Goal: Transaction & Acquisition: Obtain resource

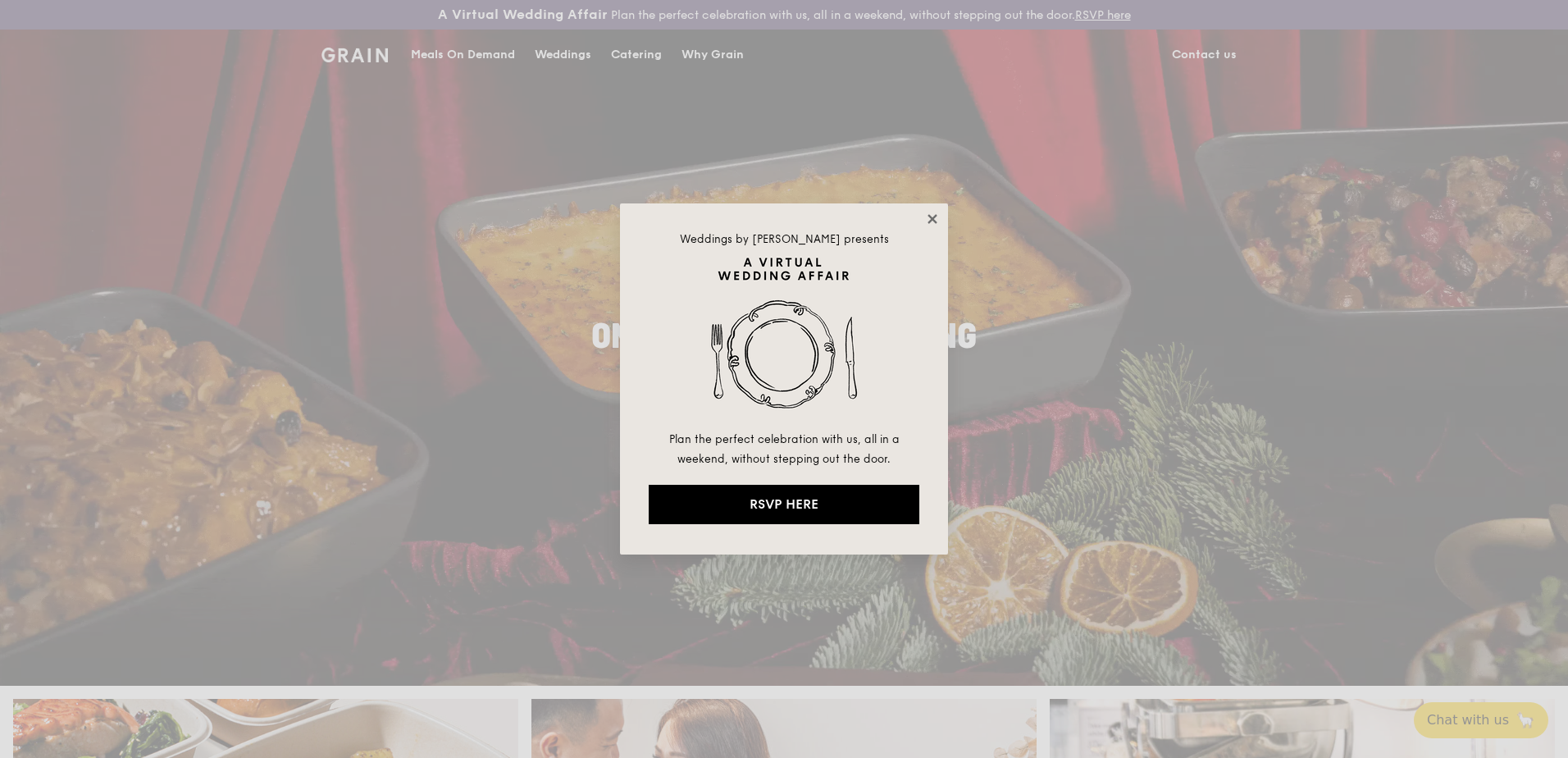
click at [935, 217] on icon at bounding box center [931, 218] width 9 height 9
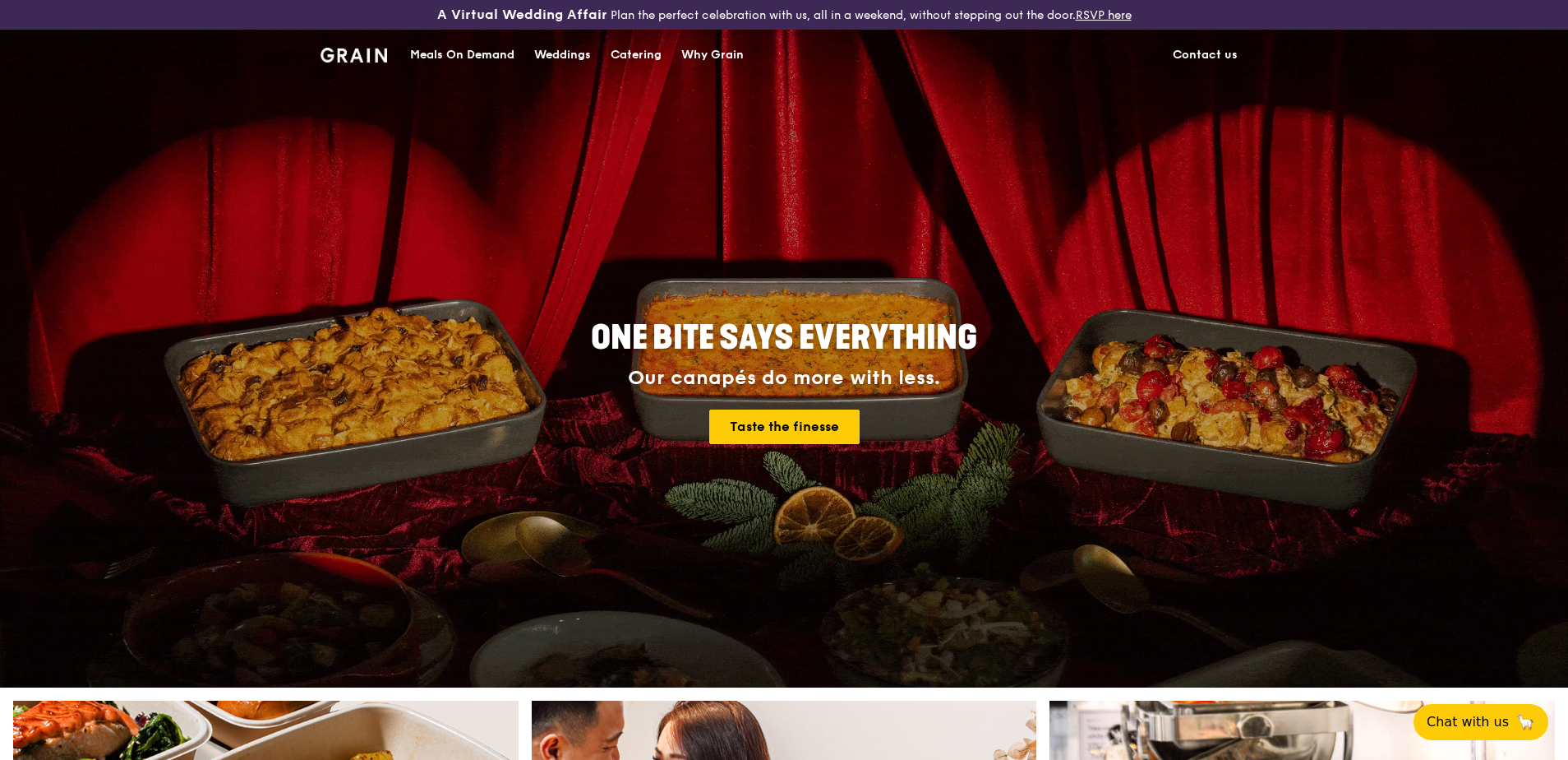
click at [641, 57] on div "Catering" at bounding box center [636, 55] width 51 height 49
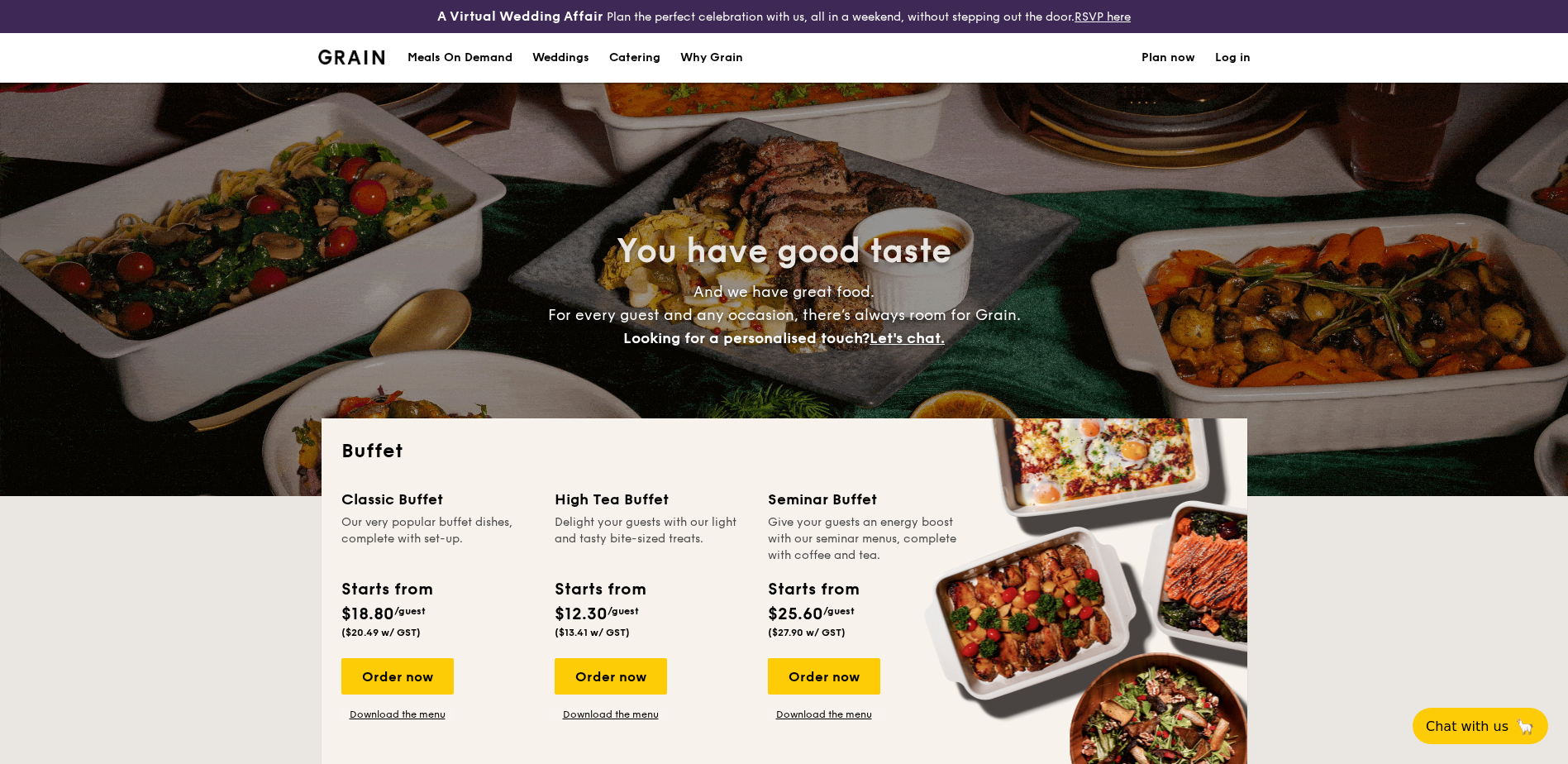
select select
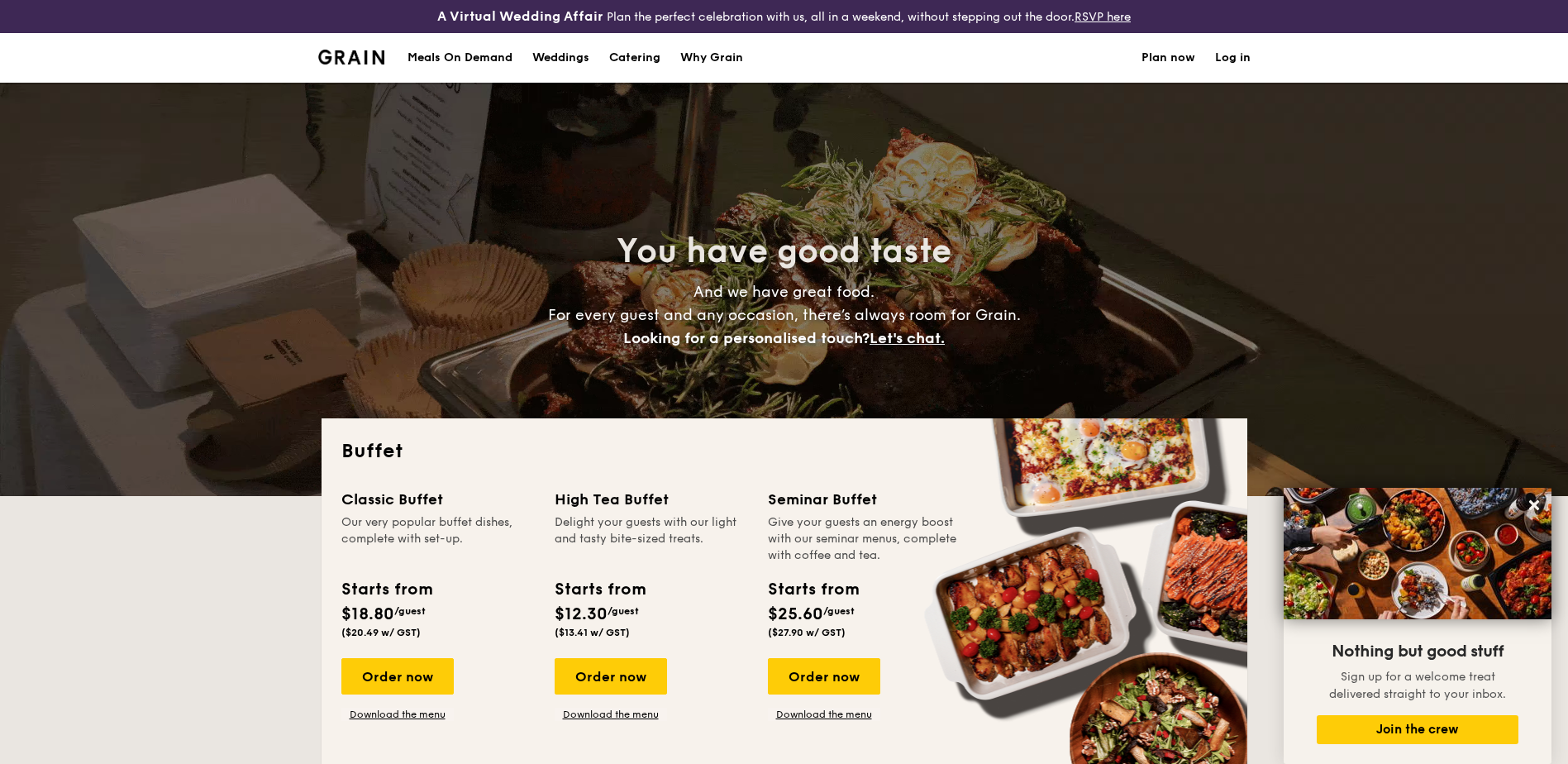
click at [479, 56] on div "Meals On Demand" at bounding box center [460, 57] width 105 height 49
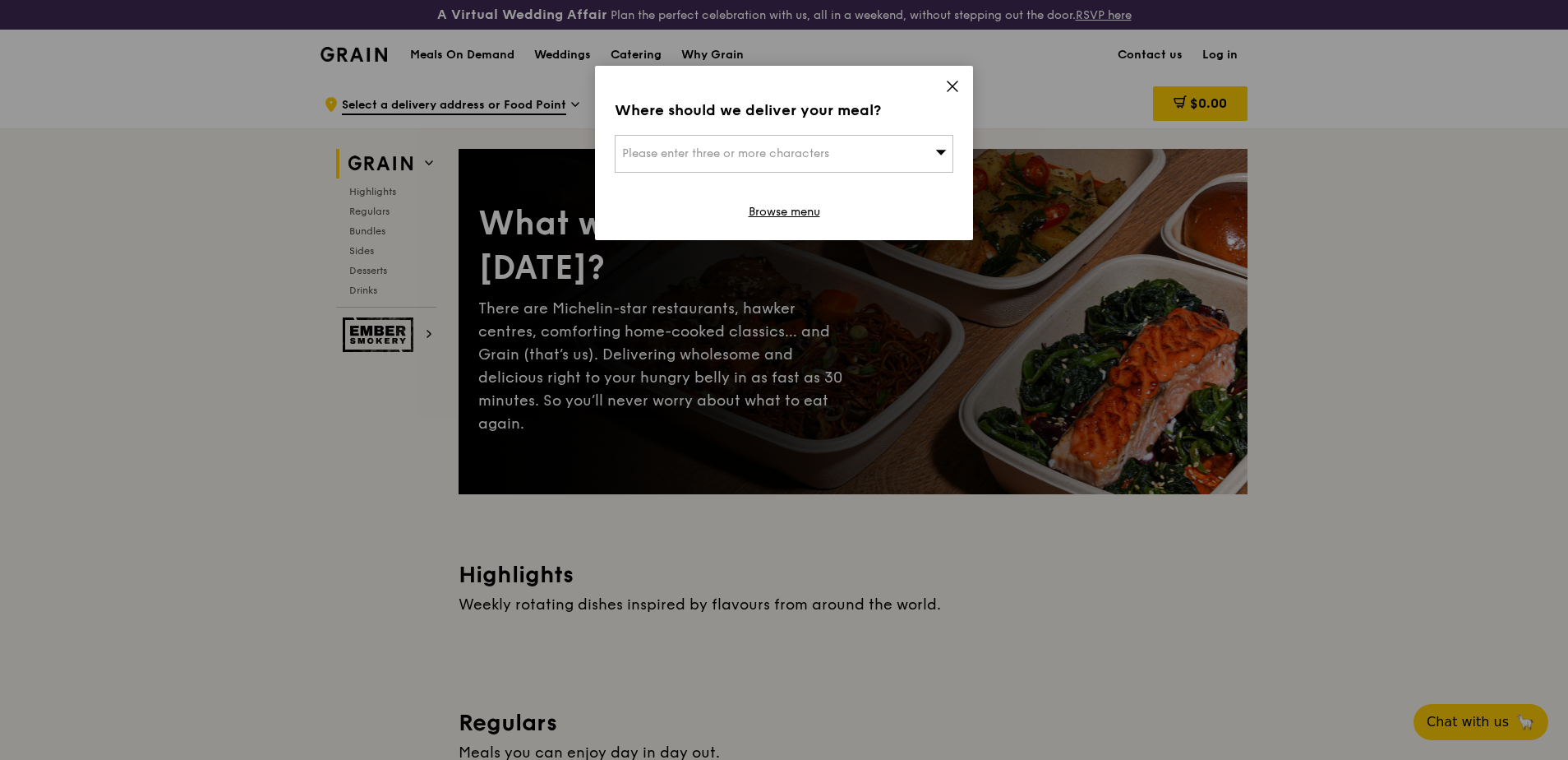
click at [958, 87] on icon at bounding box center [952, 86] width 14 height 14
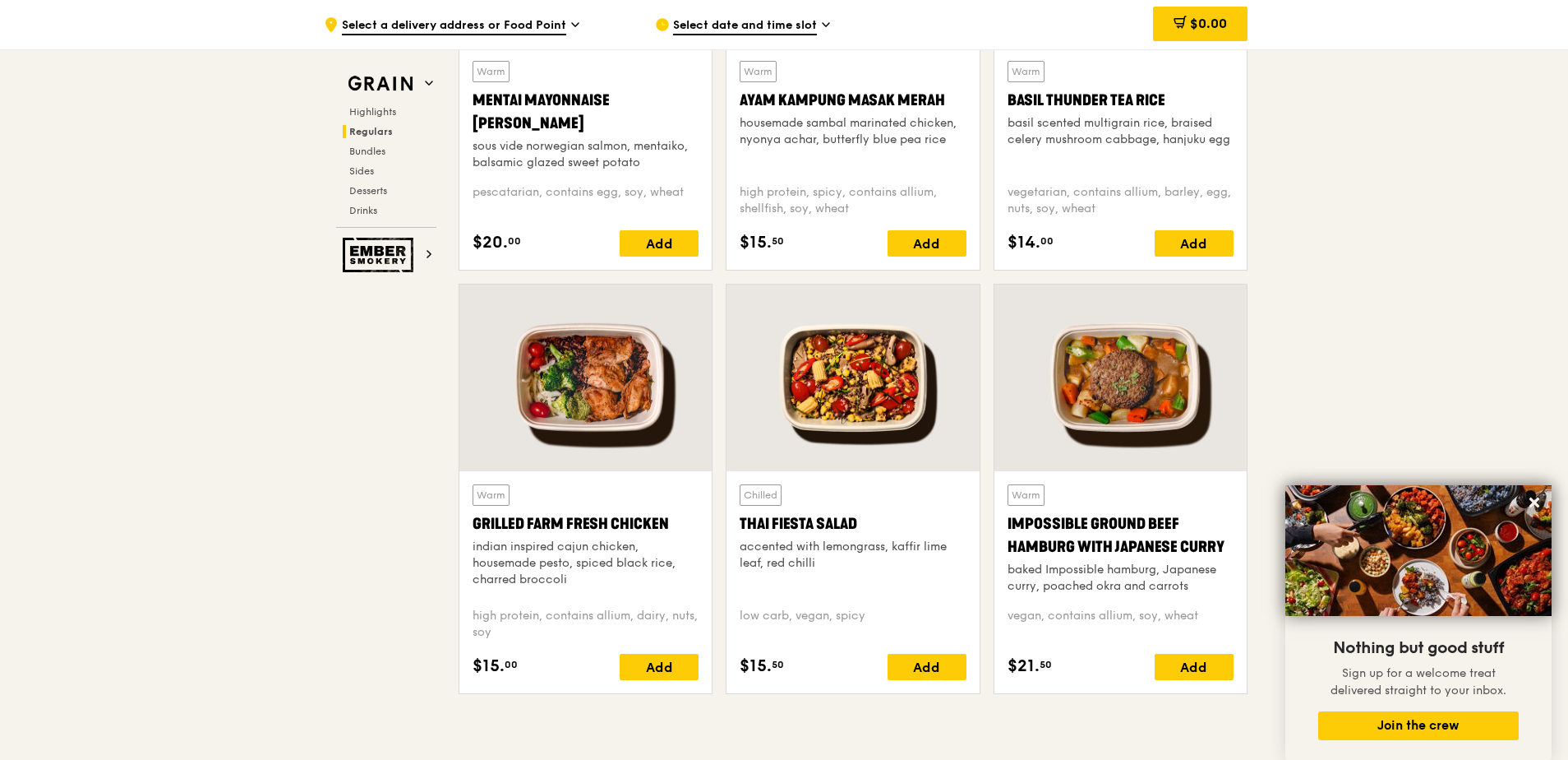
scroll to position [1727, 0]
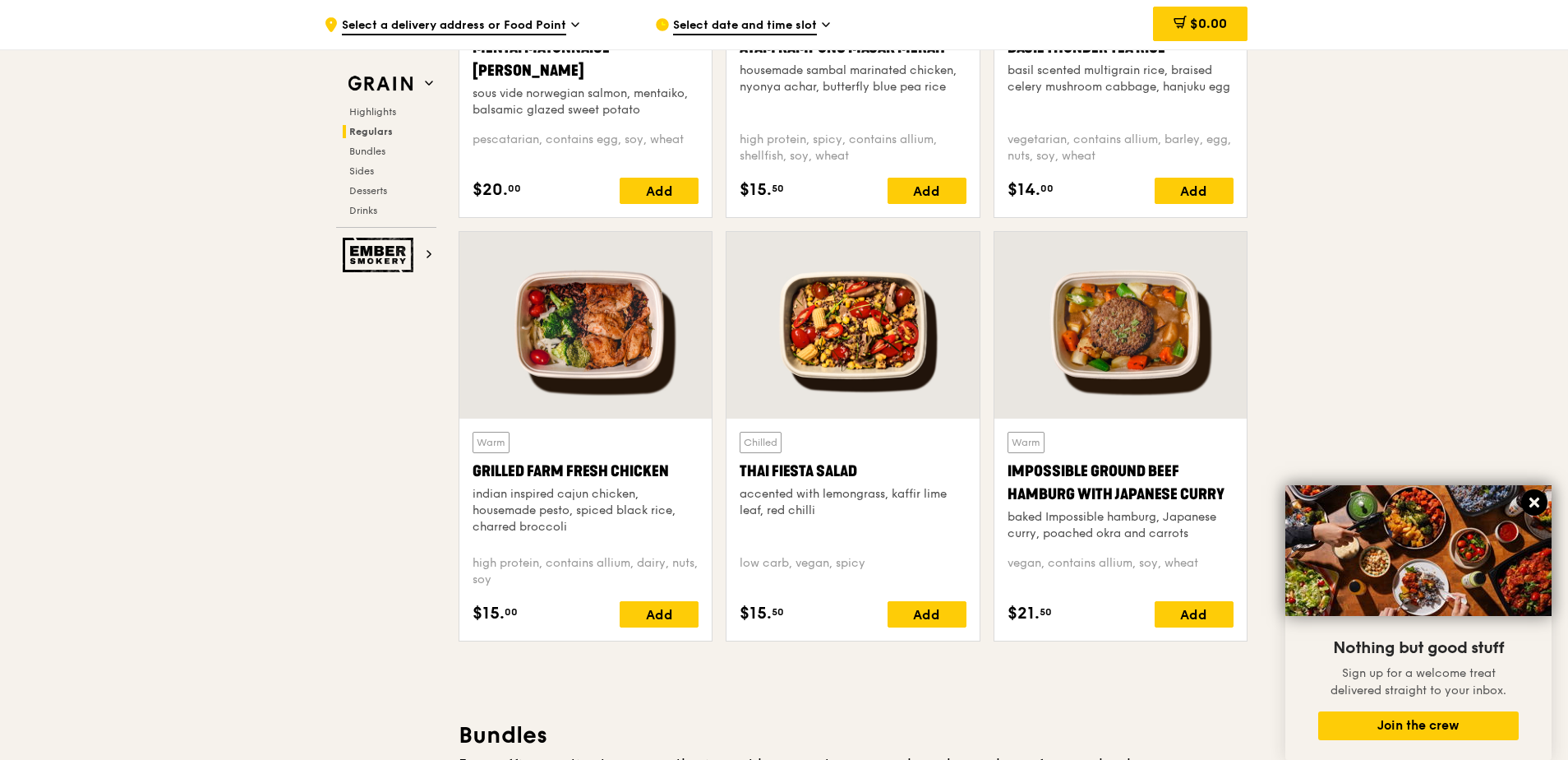
click at [1534, 503] on icon at bounding box center [1534, 503] width 10 height 10
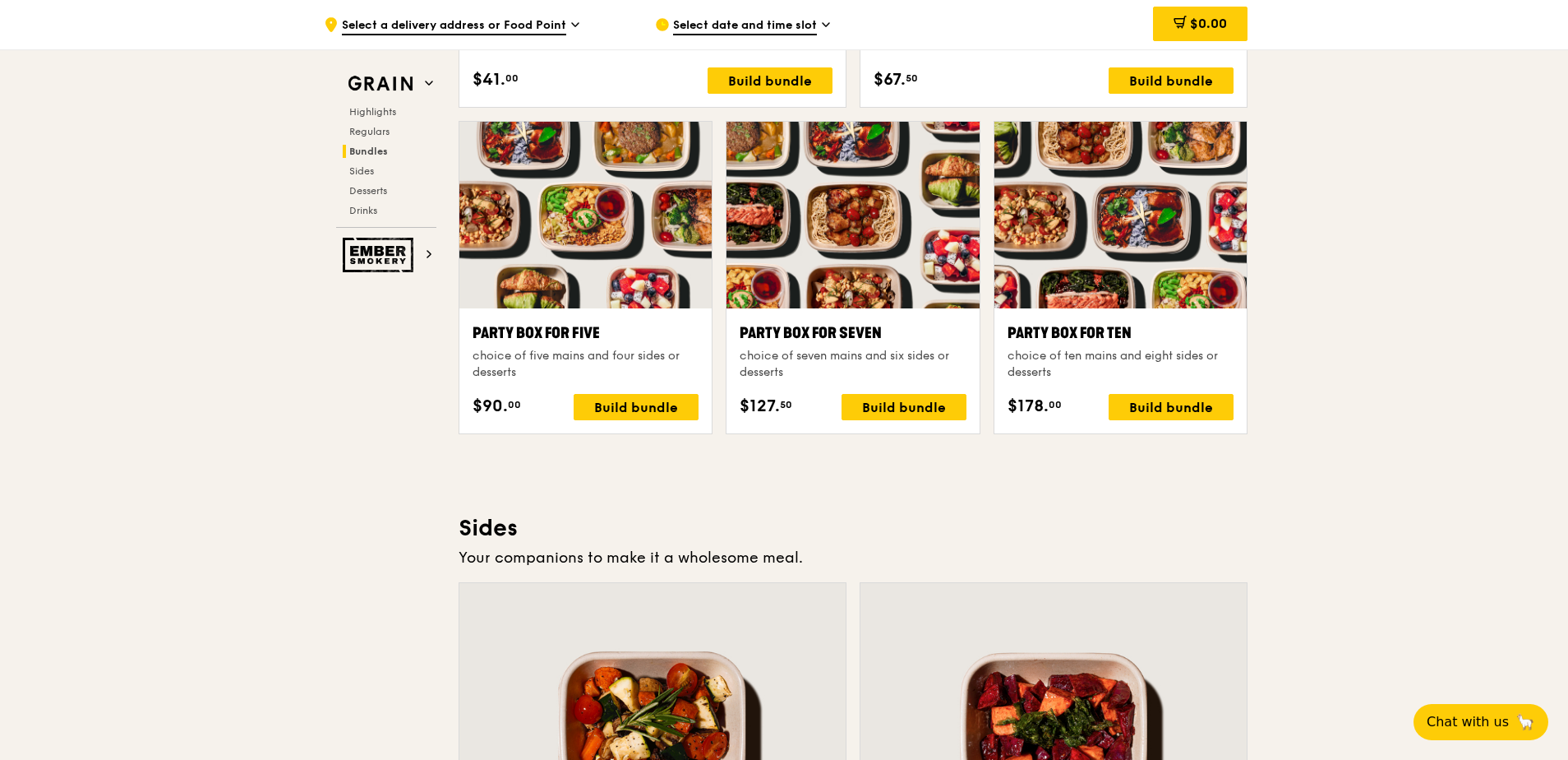
scroll to position [2687, 0]
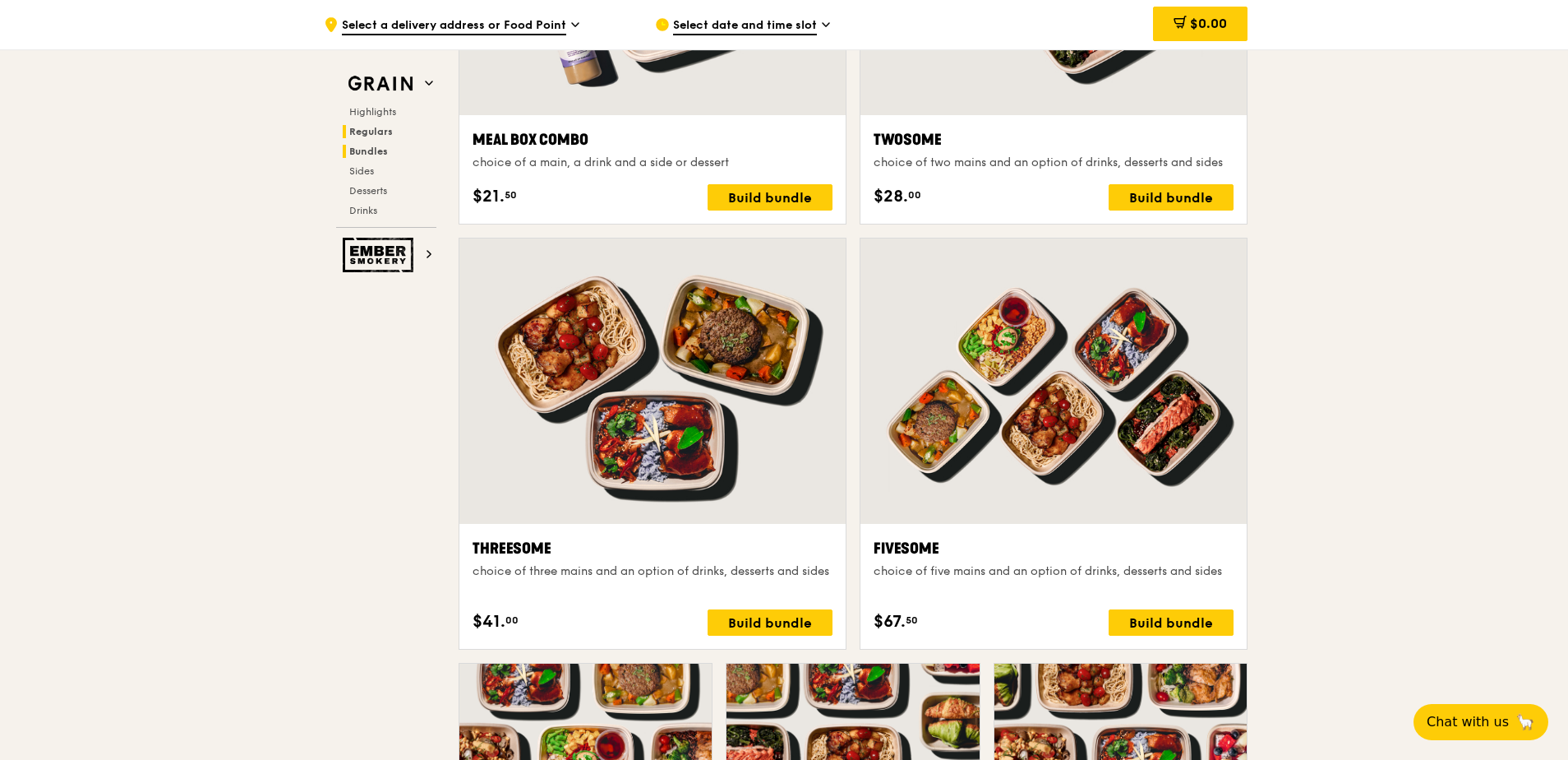
click at [367, 131] on span "Regulars" at bounding box center [371, 132] width 43 height 12
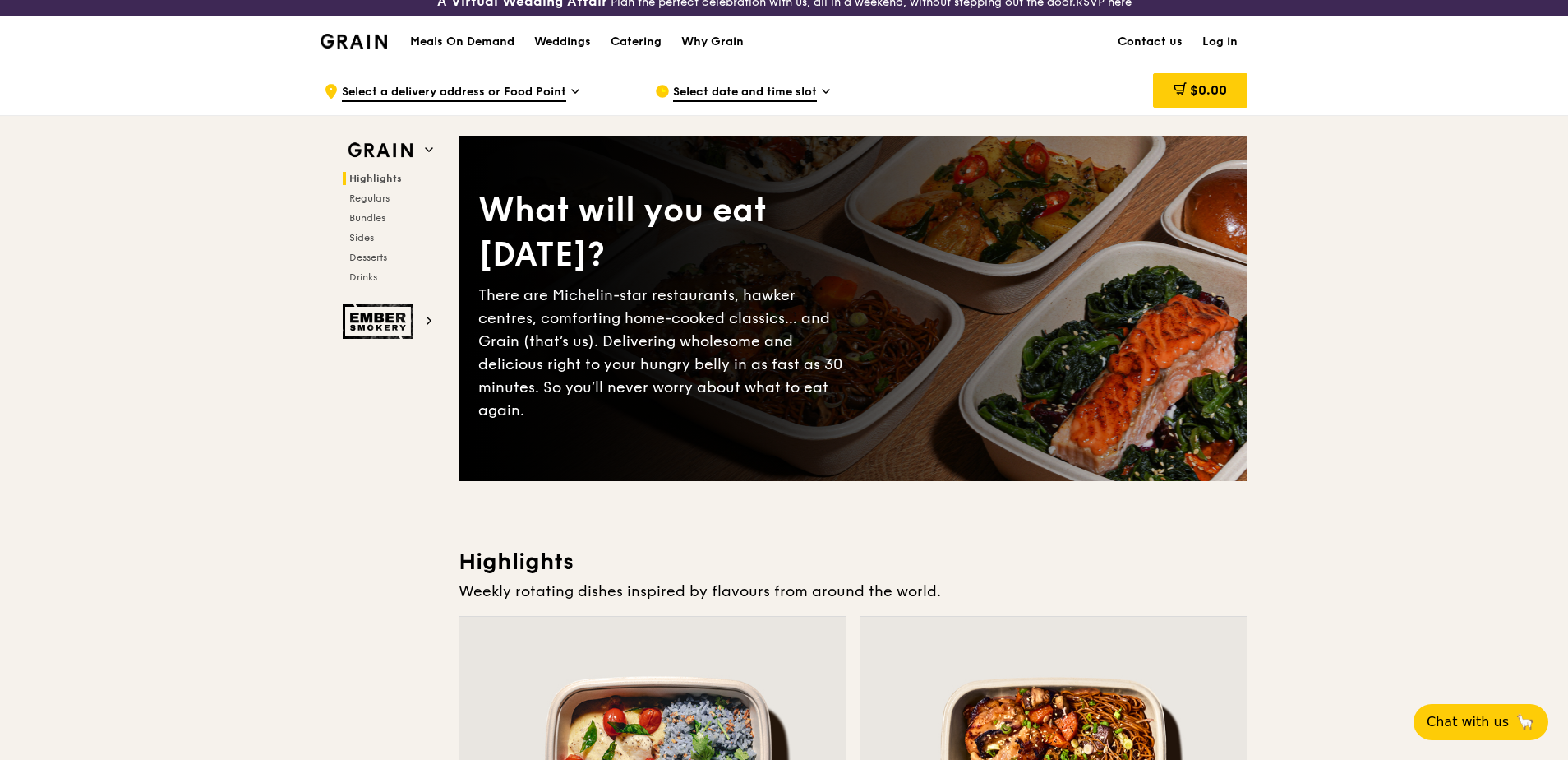
scroll to position [0, 0]
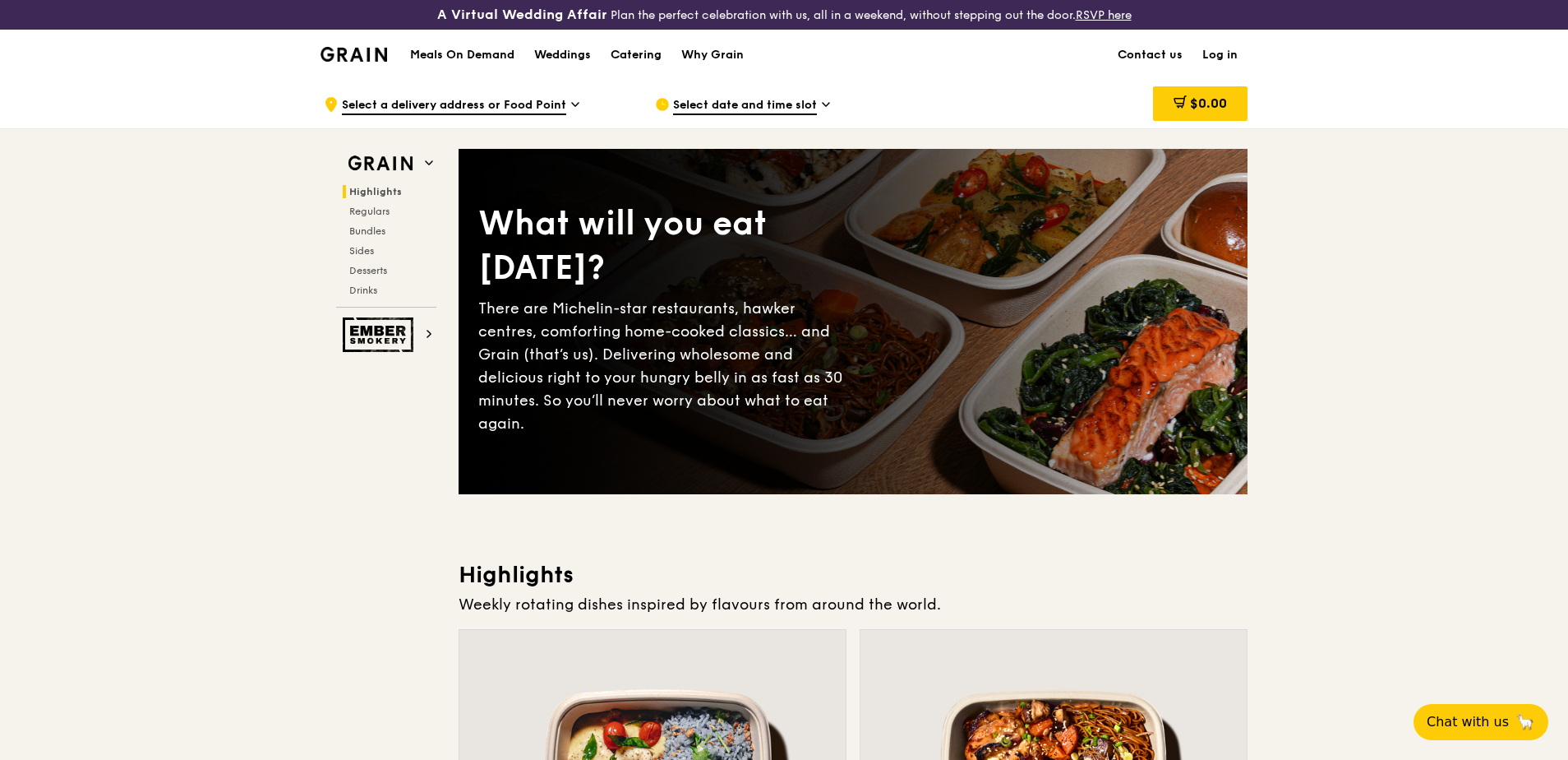
click at [476, 61] on h1 "Meals On Demand" at bounding box center [462, 55] width 105 height 16
click at [472, 55] on h1 "Meals On Demand" at bounding box center [462, 55] width 105 height 16
click at [575, 50] on div "Weddings" at bounding box center [562, 55] width 57 height 49
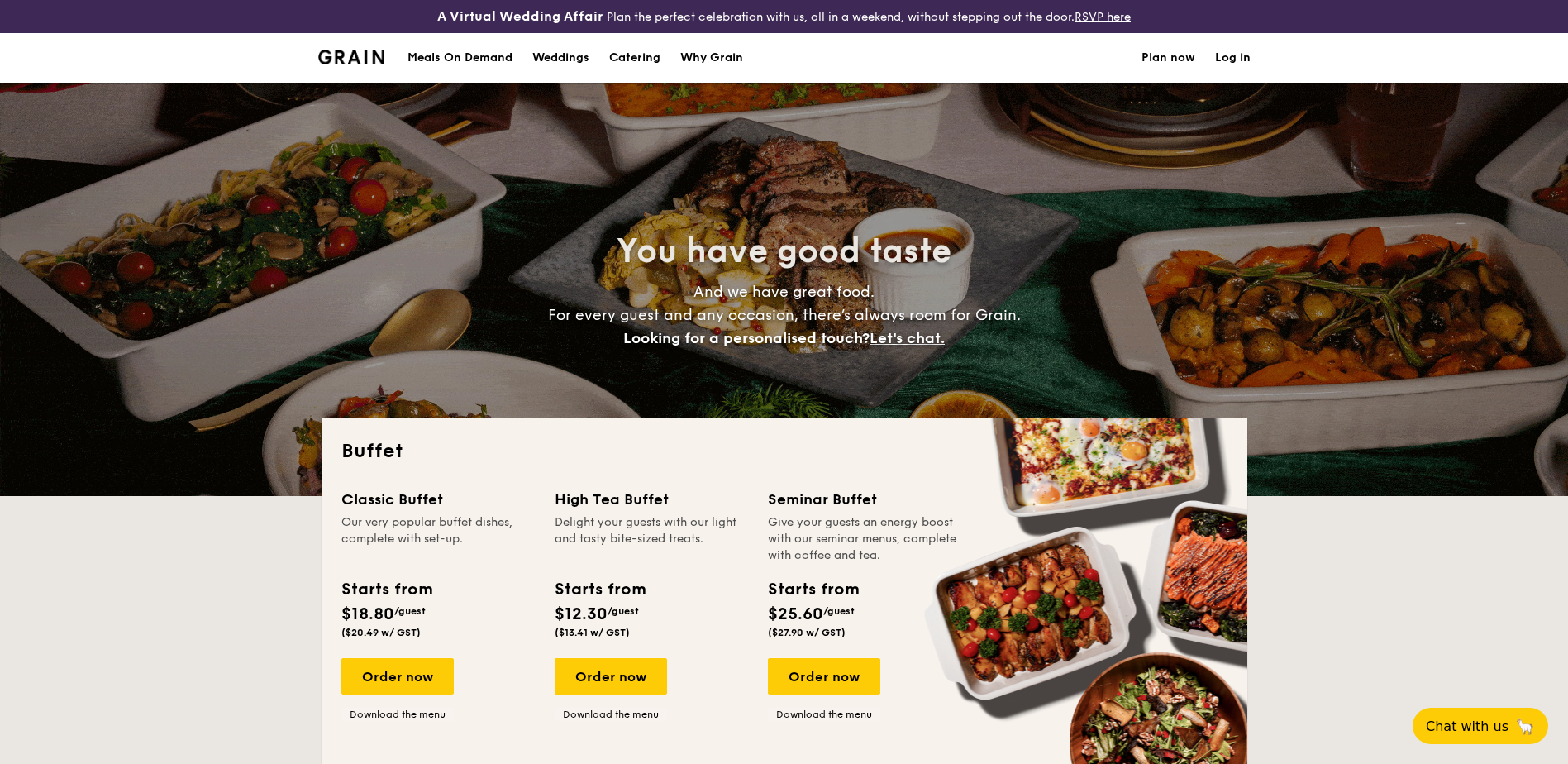
select select
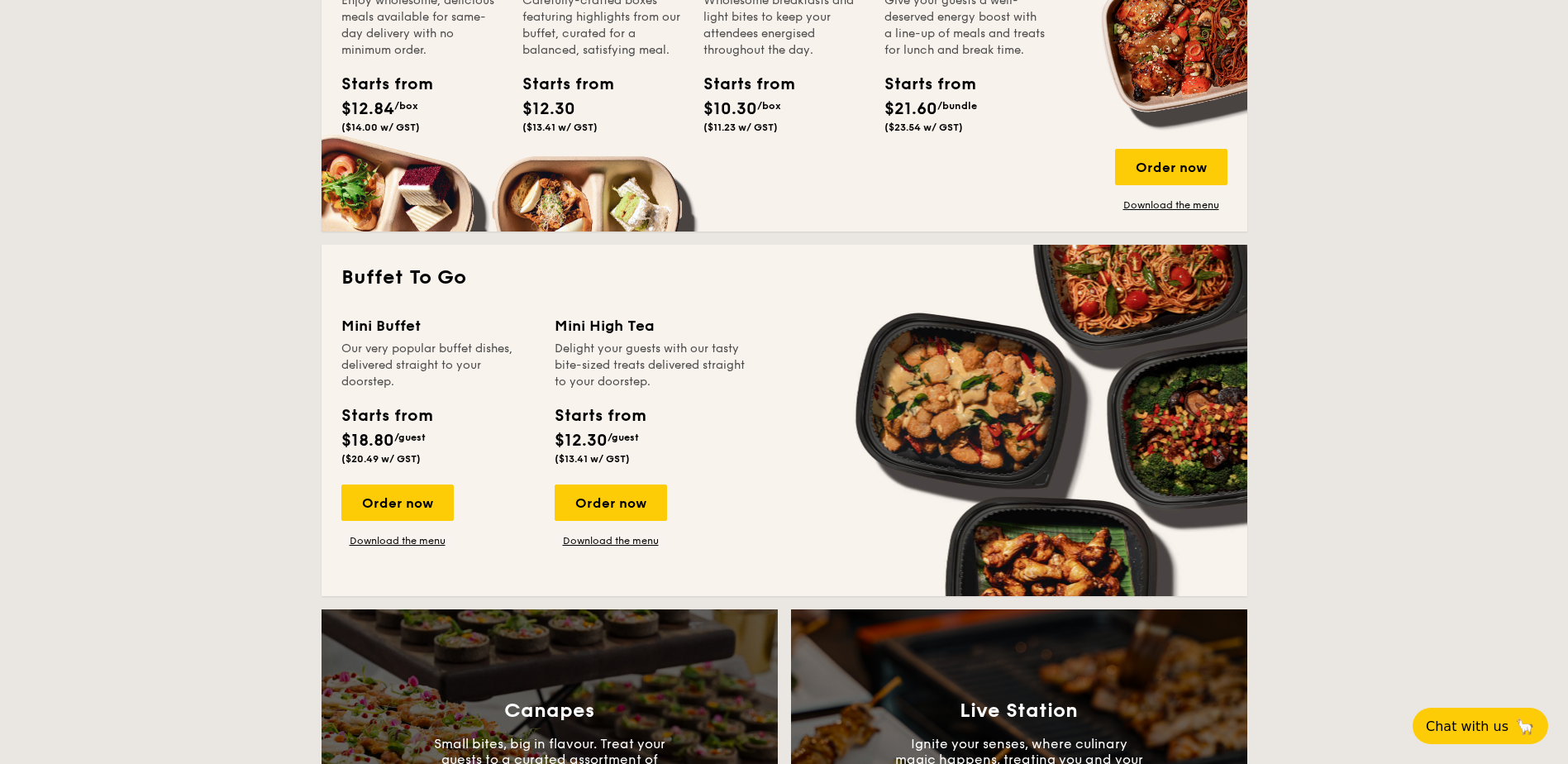
scroll to position [992, 0]
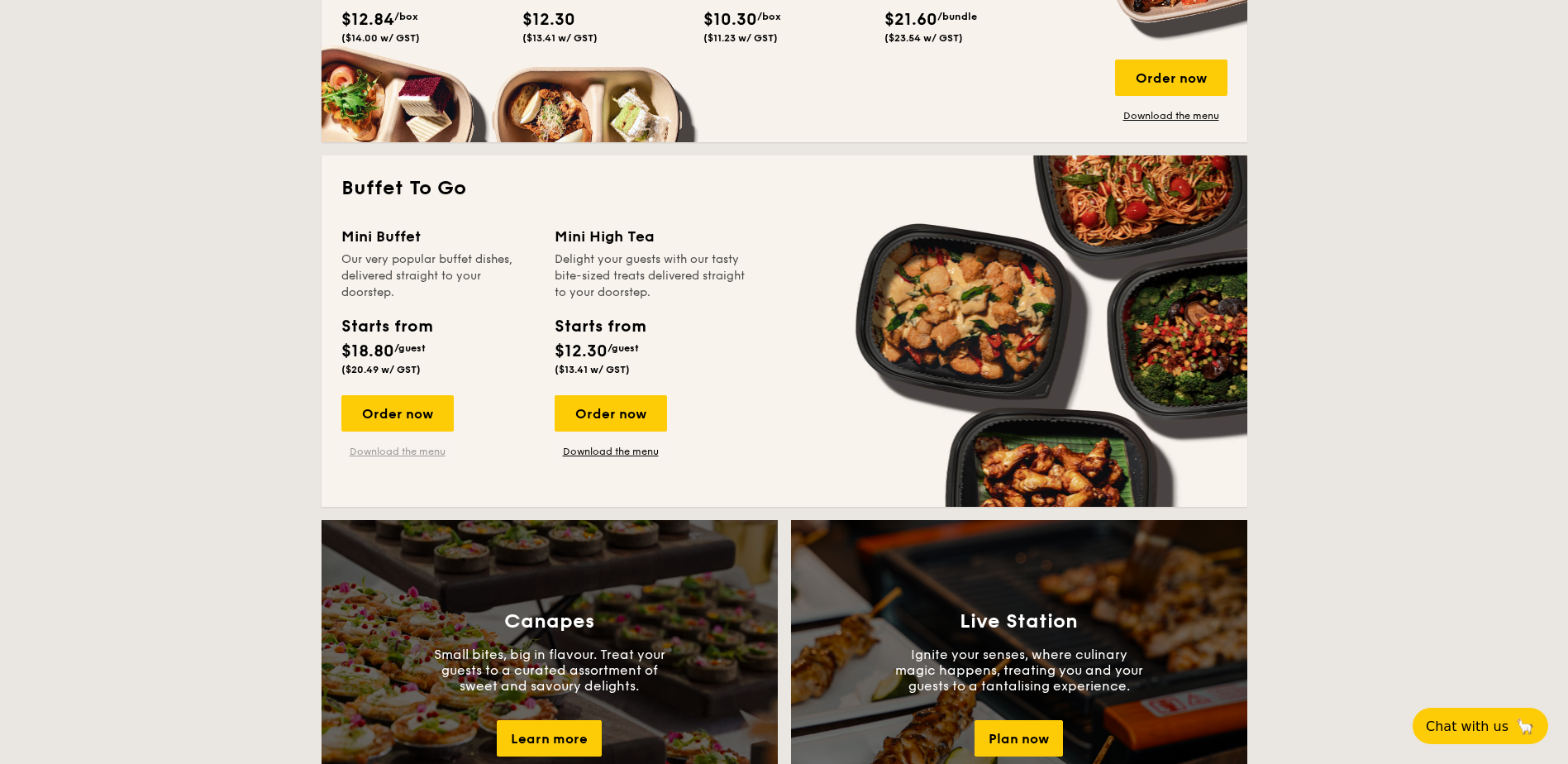
click at [400, 450] on link "Download the menu" at bounding box center [398, 451] width 112 height 14
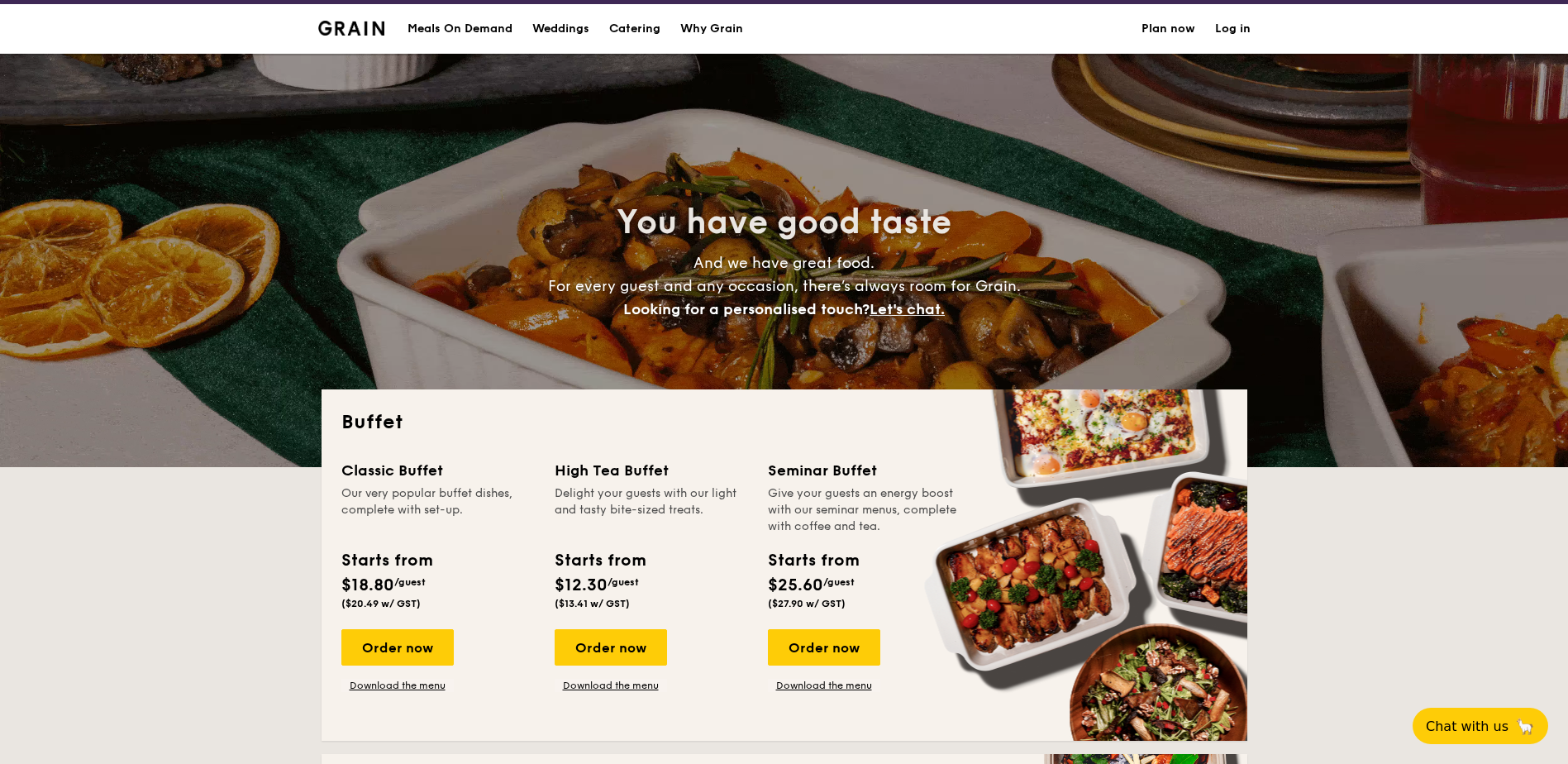
scroll to position [0, 0]
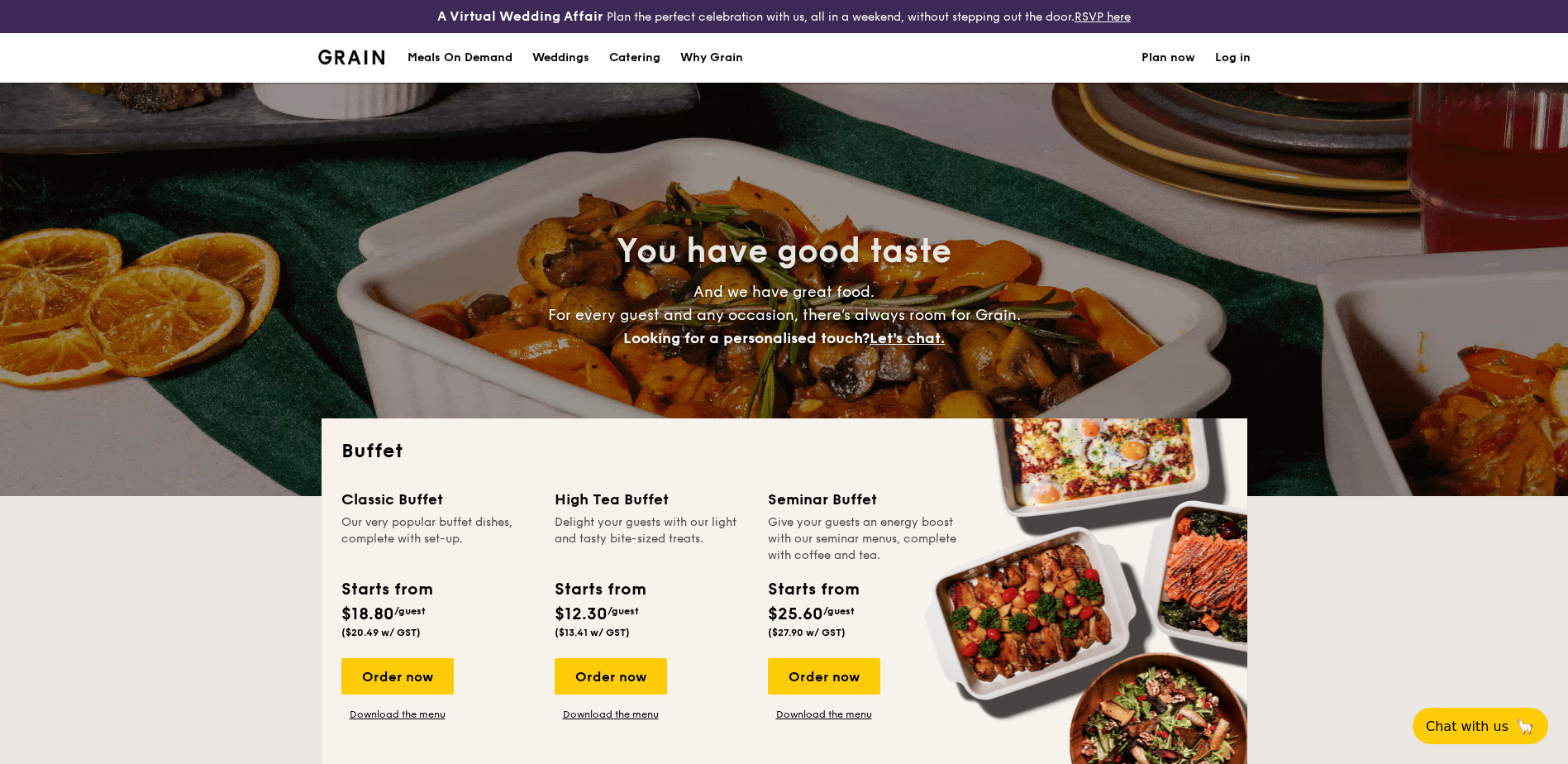
click at [642, 56] on h1 "Catering" at bounding box center [634, 57] width 51 height 49
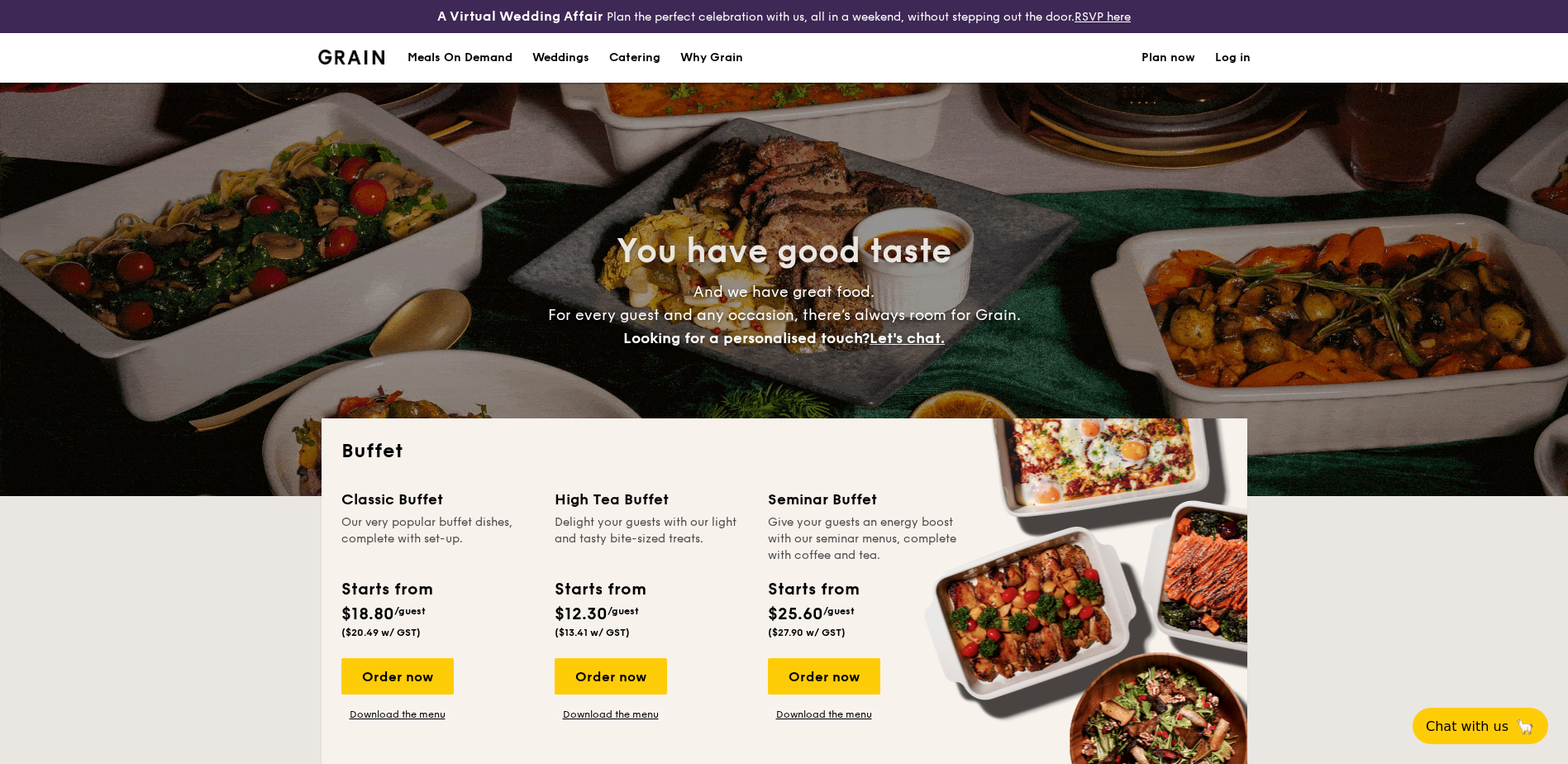
click at [630, 57] on h1 "Catering" at bounding box center [634, 57] width 51 height 49
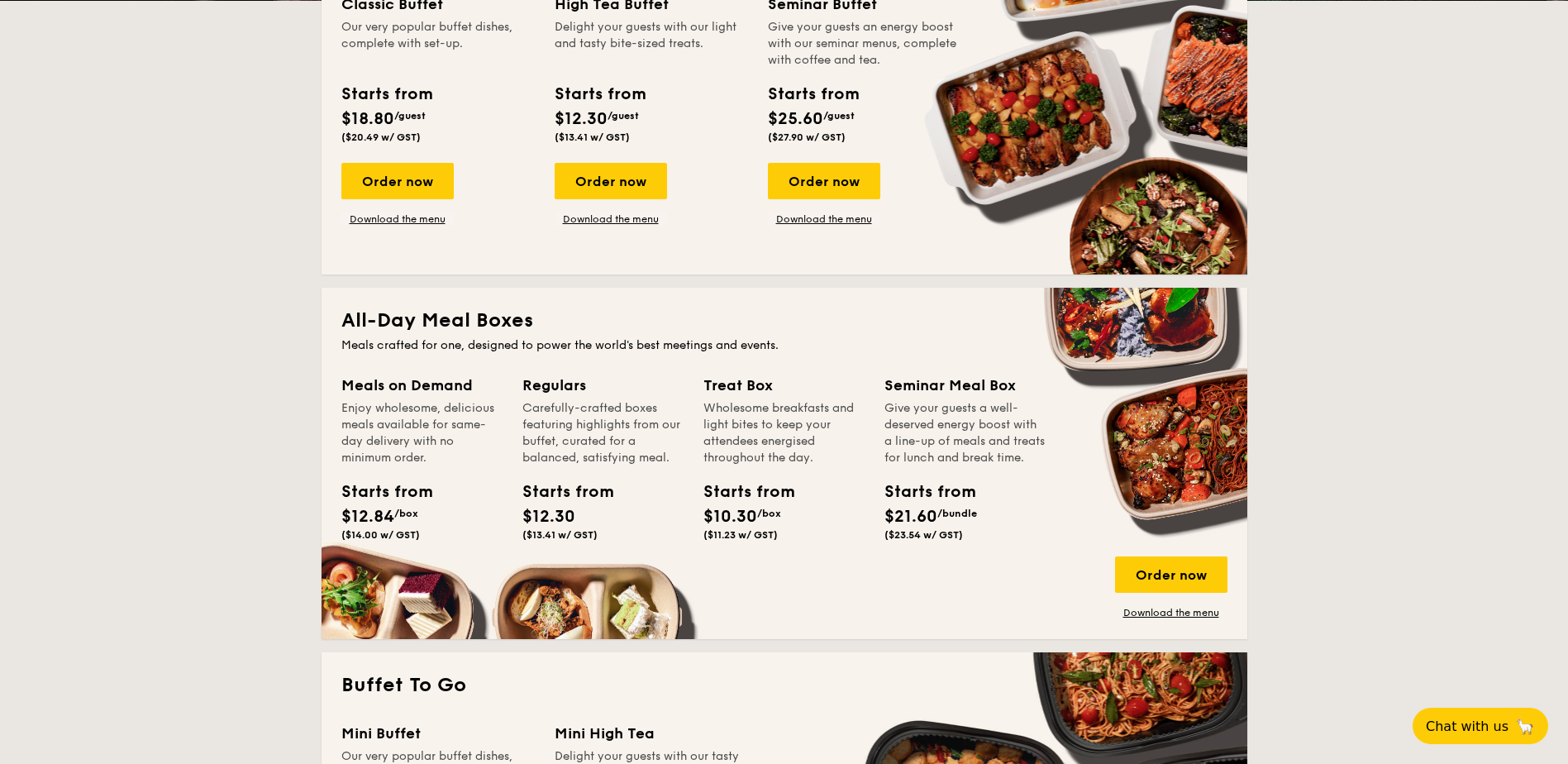
scroll to position [496, 0]
click at [1184, 611] on link "Download the menu" at bounding box center [1171, 612] width 112 height 14
